Goal: Information Seeking & Learning: Find specific fact

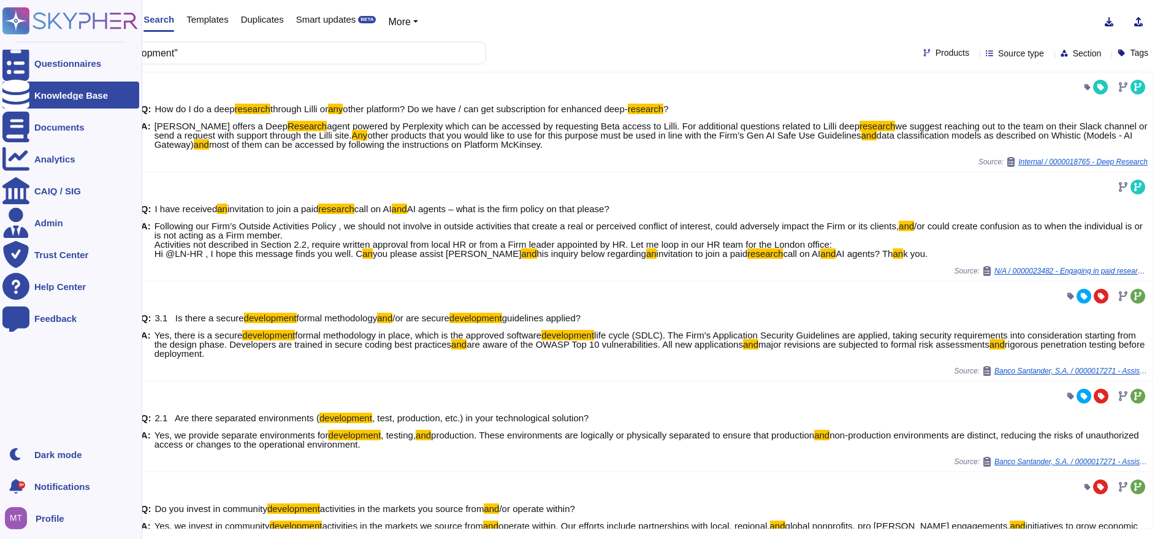
drag, startPoint x: 215, startPoint y: 53, endPoint x: 3, endPoint y: 44, distance: 211.8
click at [3, 44] on div "Questionnaires Knowledge Base Documents Analytics CAIQ / SIG Admin Trust Center…" at bounding box center [581, 269] width 1163 height 539
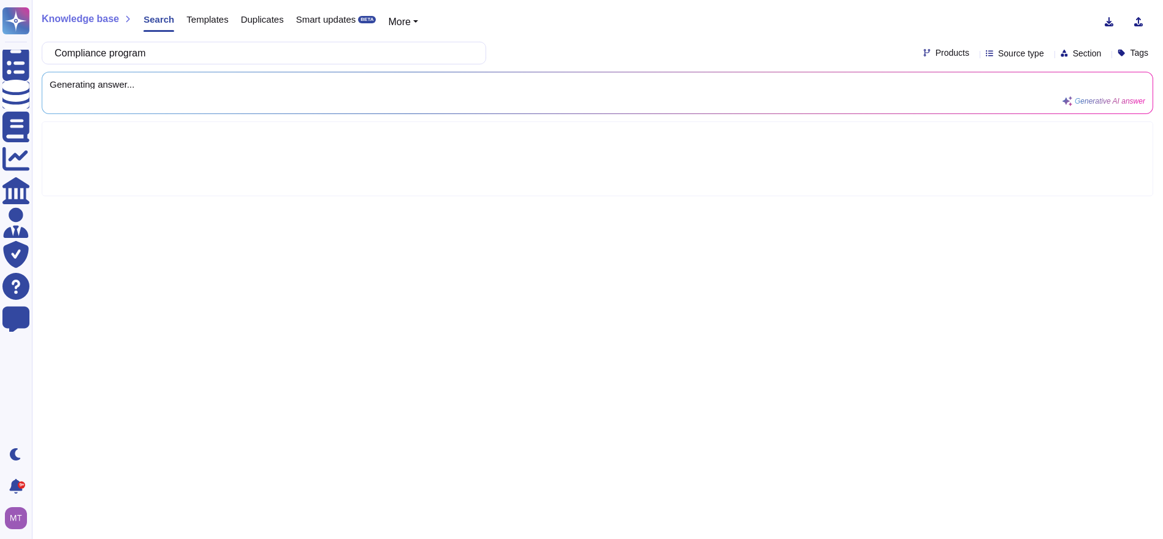
type input "Compliance program"
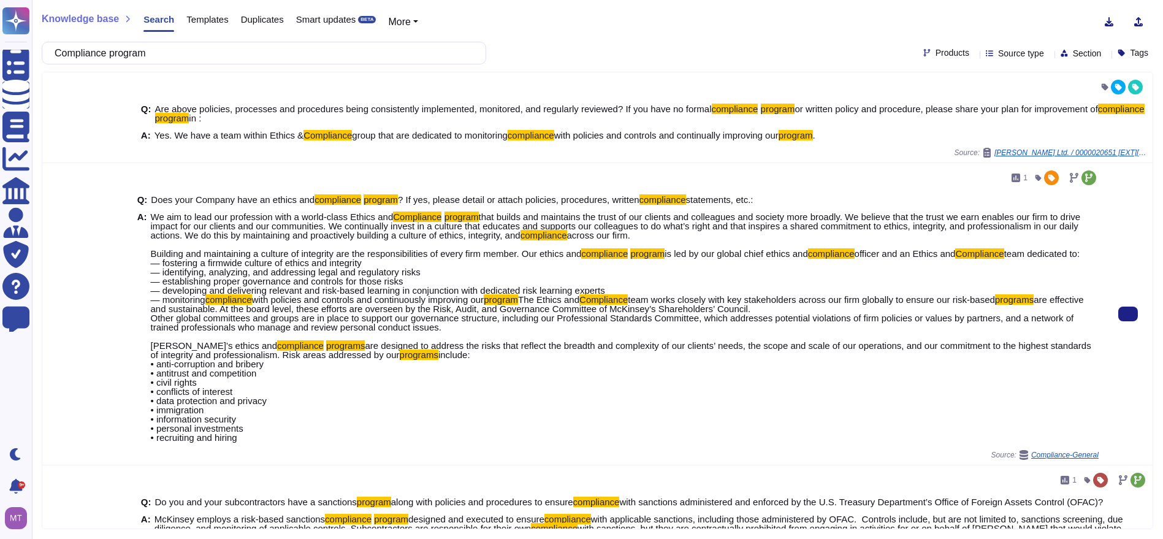
drag, startPoint x: 264, startPoint y: 471, endPoint x: 151, endPoint y: 372, distance: 150.3
click at [151, 372] on div "Q: Does your Company have an ethics and compliance program ? If yes, please det…" at bounding box center [617, 319] width 961 height 262
copy span "McKinsey’s ethics and compliance programs are designed to address the risks tha…"
click at [441, 354] on span "We aim to lead our profession with a world-class Ethics and Compliance program …" at bounding box center [625, 327] width 948 height 230
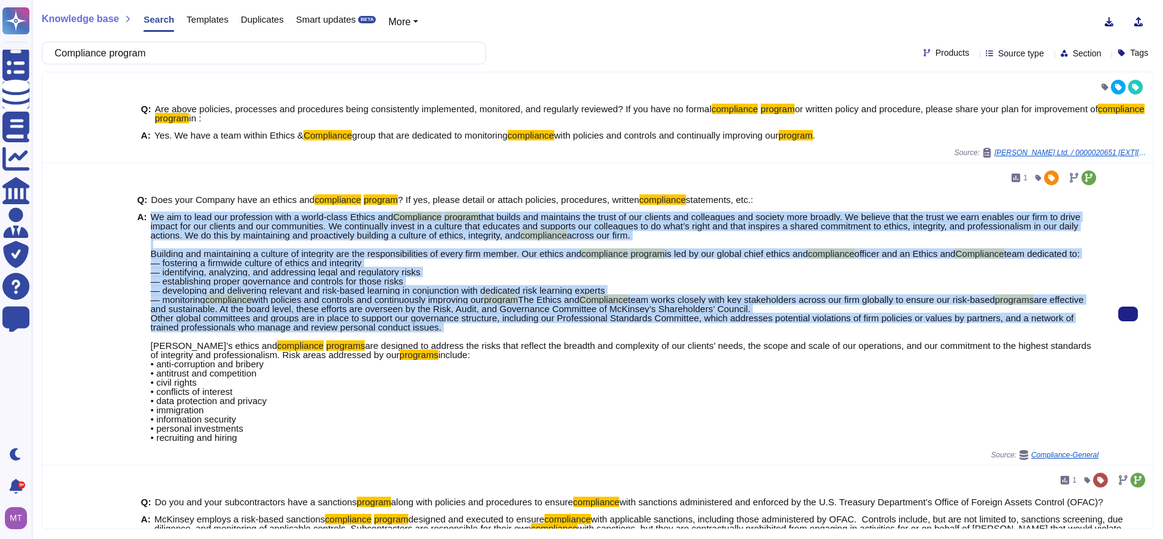
drag, startPoint x: 439, startPoint y: 356, endPoint x: 151, endPoint y: 216, distance: 320.0
click at [151, 216] on span "We aim to lead our profession with a world-class Ethics and Compliance program …" at bounding box center [625, 327] width 948 height 230
copy span "Lo ips do sita con adipiscing elit s doeiu-tempo Incidi utl Etdolorema aliquae …"
